Goal: Book appointment/travel/reservation

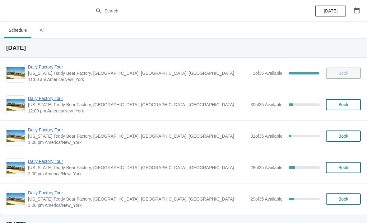
click at [45, 97] on span "Daily Factory Tour" at bounding box center [137, 98] width 219 height 6
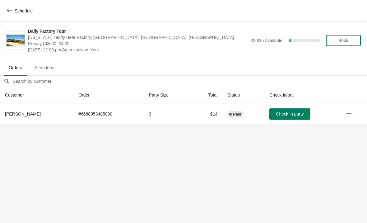
click at [10, 9] on icon "button" at bounding box center [9, 10] width 5 height 5
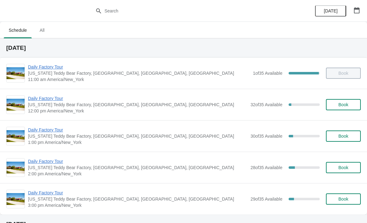
click at [49, 101] on span "Daily Factory Tour" at bounding box center [137, 98] width 219 height 6
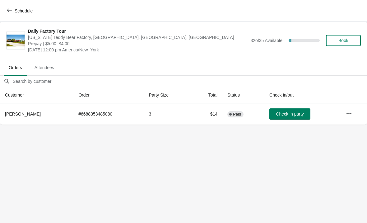
click at [14, 12] on span "Schedule" at bounding box center [20, 11] width 25 height 6
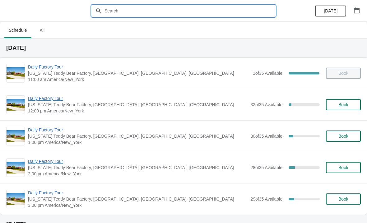
click at [129, 9] on input "text" at bounding box center [189, 10] width 171 height 11
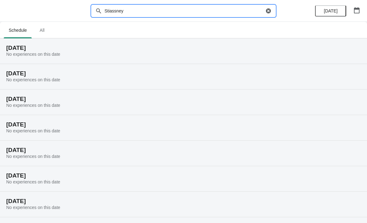
type input "Stiassney"
click at [52, 49] on h2 "[DATE]" at bounding box center [183, 48] width 355 height 6
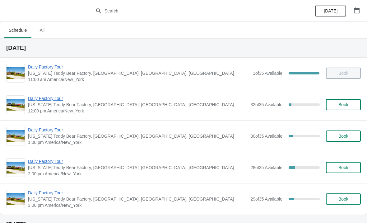
click at [46, 105] on span "[US_STATE] Teddy Bear Factory, [GEOGRAPHIC_DATA], [GEOGRAPHIC_DATA], [GEOGRAPHI…" at bounding box center [137, 104] width 219 height 6
click at [51, 101] on span "Daily Factory Tour" at bounding box center [137, 98] width 219 height 6
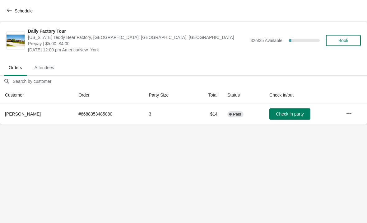
click at [8, 8] on icon "button" at bounding box center [9, 10] width 5 height 5
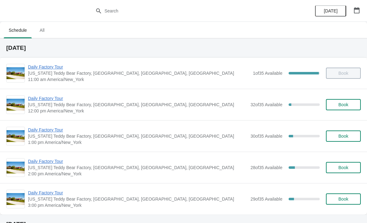
click at [55, 131] on span "Daily Factory Tour" at bounding box center [137, 130] width 219 height 6
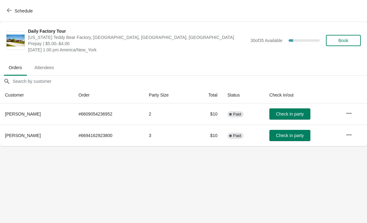
click at [349, 114] on icon "button" at bounding box center [349, 113] width 6 height 6
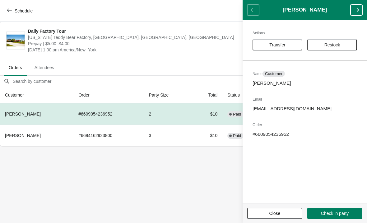
click at [282, 44] on span "Transfer" at bounding box center [278, 44] width 16 height 5
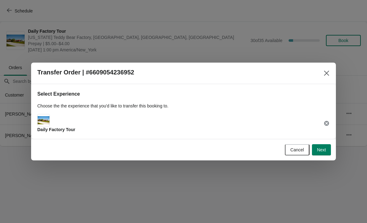
click at [320, 149] on span "Next" at bounding box center [321, 149] width 9 height 5
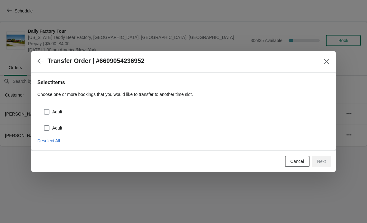
click at [49, 111] on span at bounding box center [47, 112] width 6 height 6
click at [44, 109] on input "Adult" at bounding box center [44, 109] width 0 height 0
checkbox input "true"
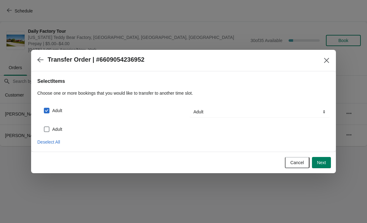
click at [49, 127] on span at bounding box center [47, 129] width 6 height 6
click at [44, 127] on input "Adult" at bounding box center [44, 126] width 0 height 0
checkbox input "true"
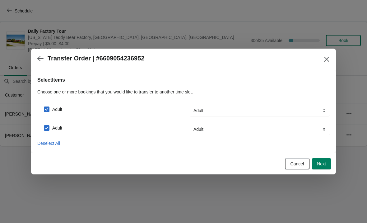
click at [325, 166] on span "Next" at bounding box center [321, 163] width 9 height 5
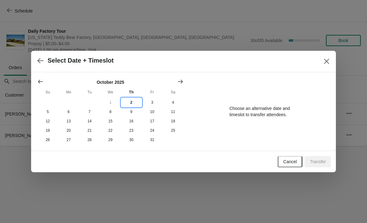
click at [135, 102] on button "2" at bounding box center [131, 102] width 21 height 9
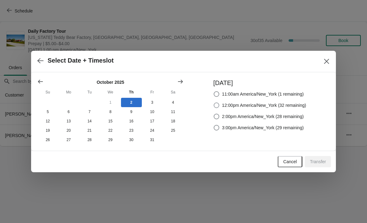
click at [214, 105] on span at bounding box center [217, 105] width 6 height 6
click at [214, 103] on input "12:00pm America/New_York (32 remaining)" at bounding box center [214, 102] width 0 height 0
radio input "true"
click at [325, 164] on span "Transfer" at bounding box center [318, 161] width 16 height 5
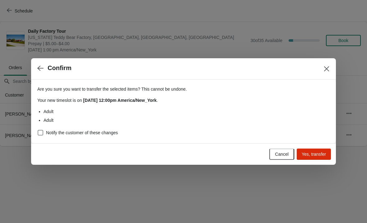
click at [323, 153] on span "Yes, transfer" at bounding box center [314, 154] width 24 height 5
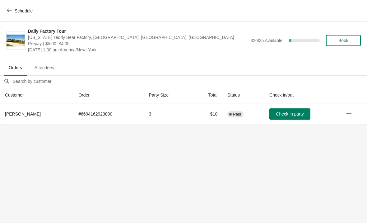
click at [13, 13] on span "Schedule" at bounding box center [20, 11] width 25 height 6
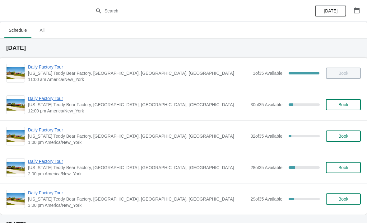
click at [50, 97] on span "Daily Factory Tour" at bounding box center [137, 98] width 219 height 6
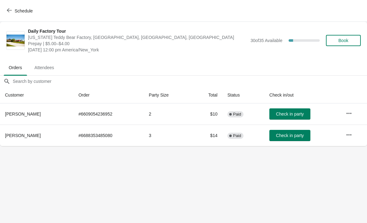
click at [300, 114] on span "Check in party" at bounding box center [290, 113] width 28 height 5
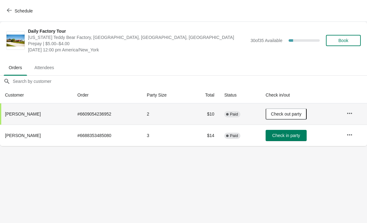
click at [6, 9] on button "Schedule" at bounding box center [20, 10] width 35 height 11
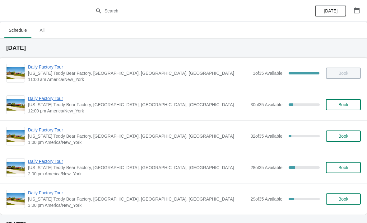
click at [44, 69] on span "Daily Factory Tour" at bounding box center [139, 67] width 222 height 6
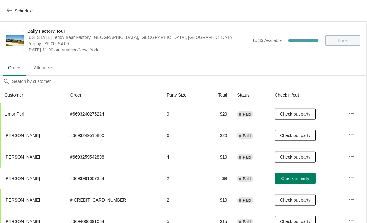
scroll to position [0, 0]
click at [7, 7] on button "Schedule" at bounding box center [20, 10] width 35 height 11
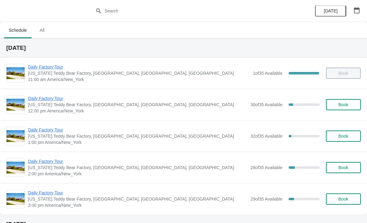
click at [53, 99] on span "Daily Factory Tour" at bounding box center [137, 98] width 219 height 6
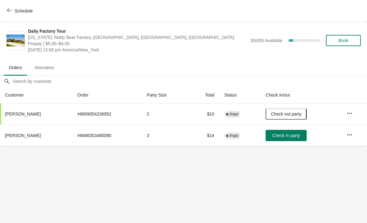
click at [299, 135] on span "Check in party" at bounding box center [286, 135] width 28 height 5
